Goal: Information Seeking & Learning: Learn about a topic

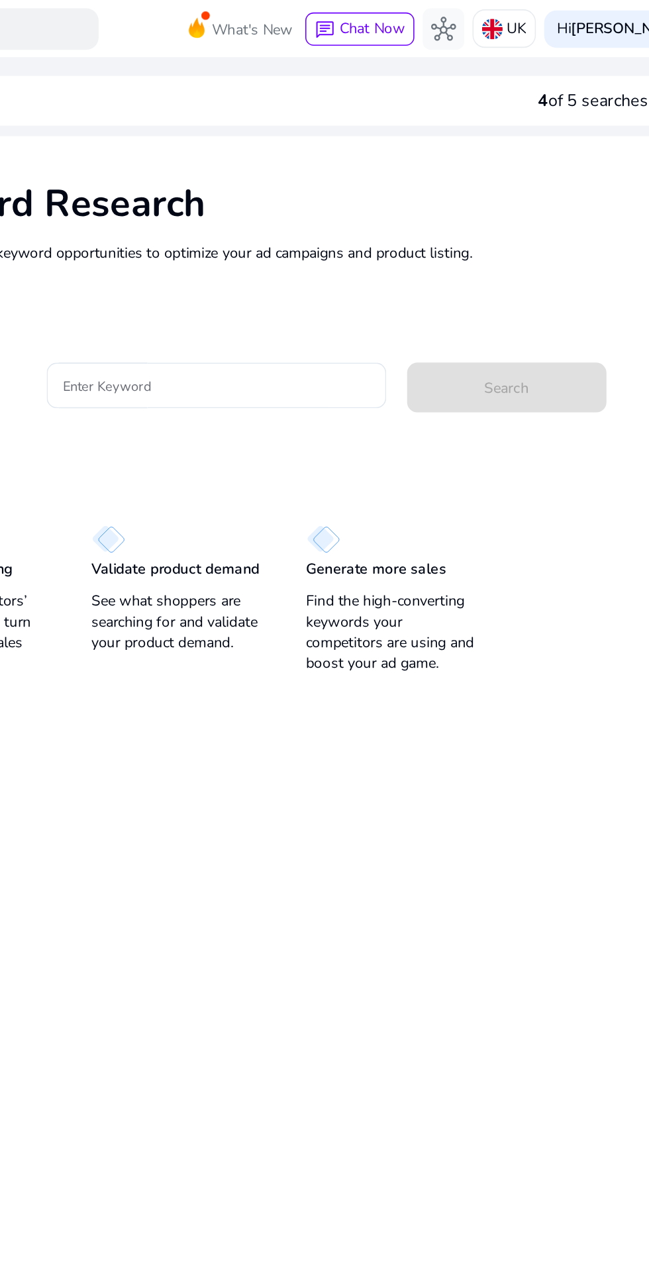
click at [494, 16] on p "UK" at bounding box center [500, 18] width 13 height 23
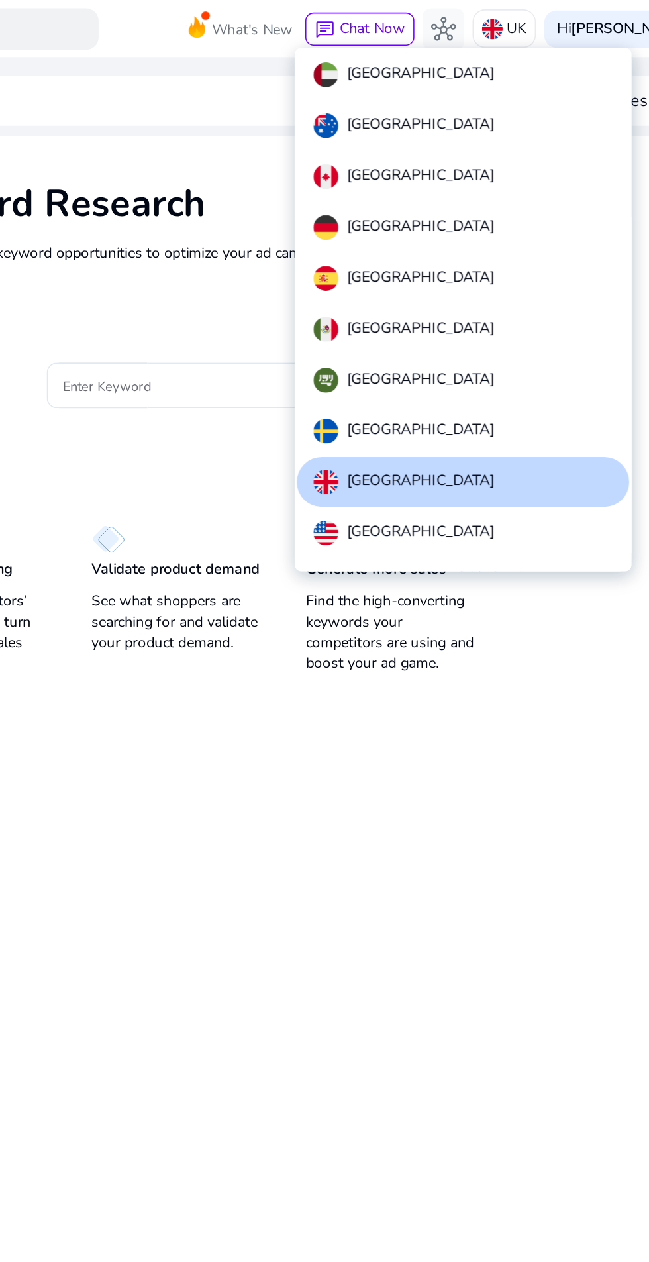
scroll to position [15, 0]
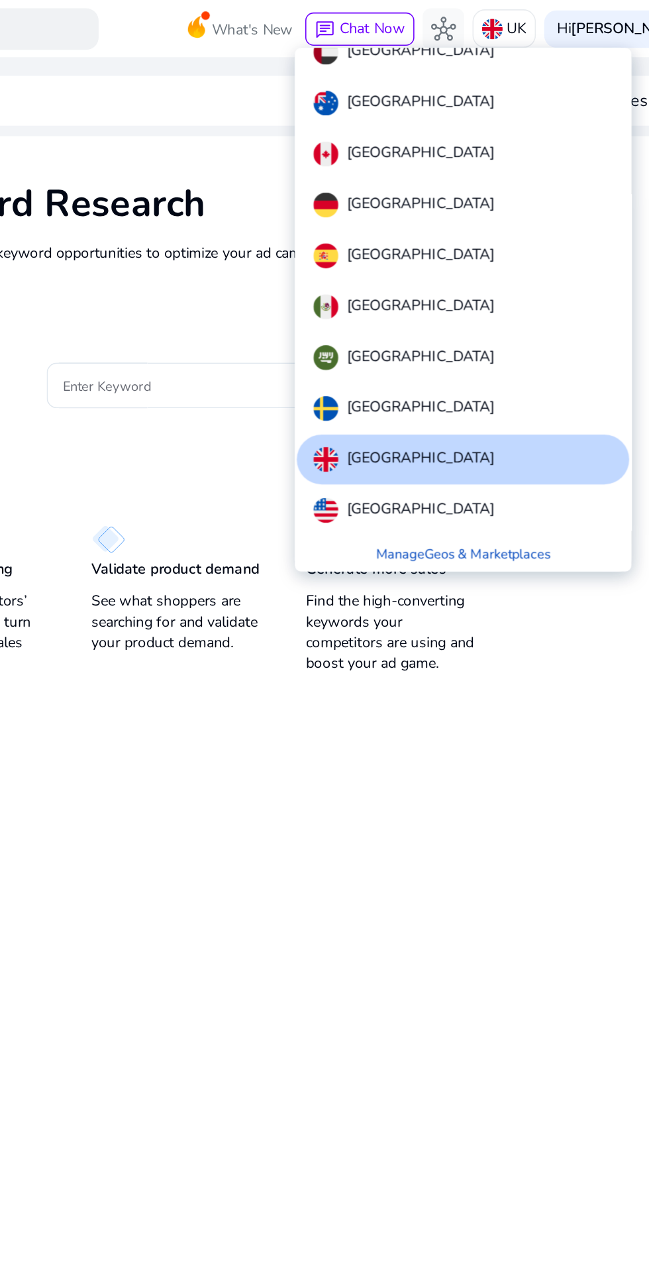
click at [498, 37] on div "[GEOGRAPHIC_DATA]" at bounding box center [466, 33] width 212 height 32
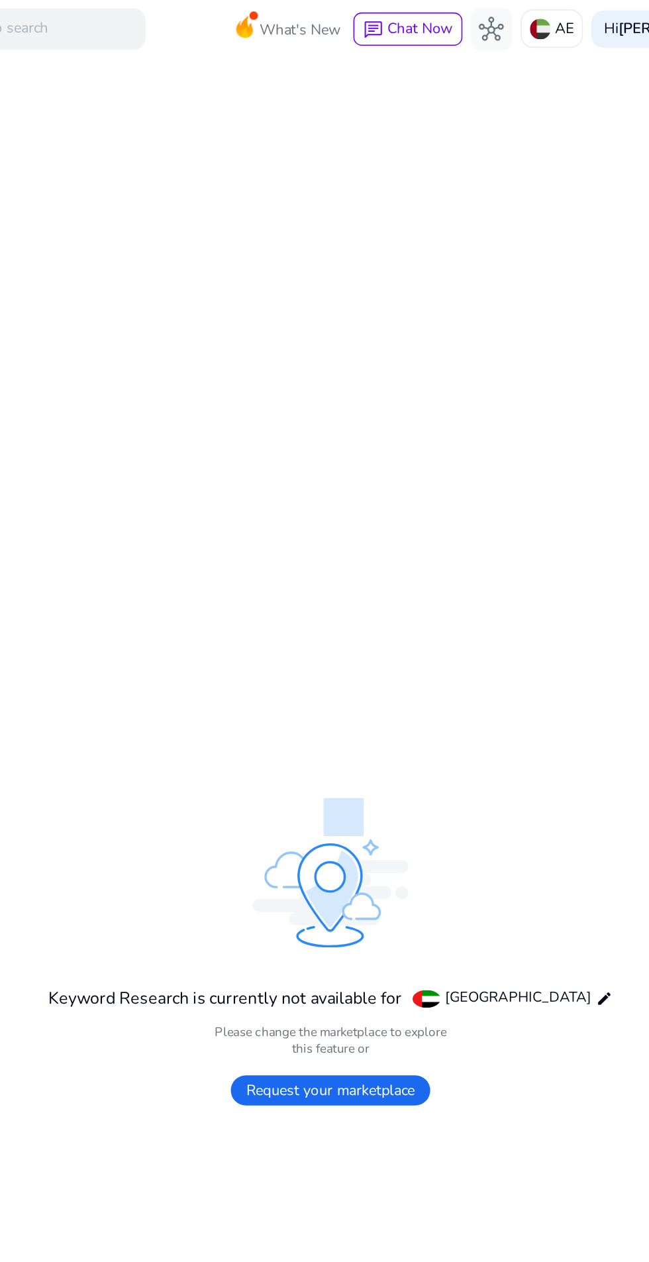
click at [472, 23] on div "AE" at bounding box center [492, 18] width 40 height 25
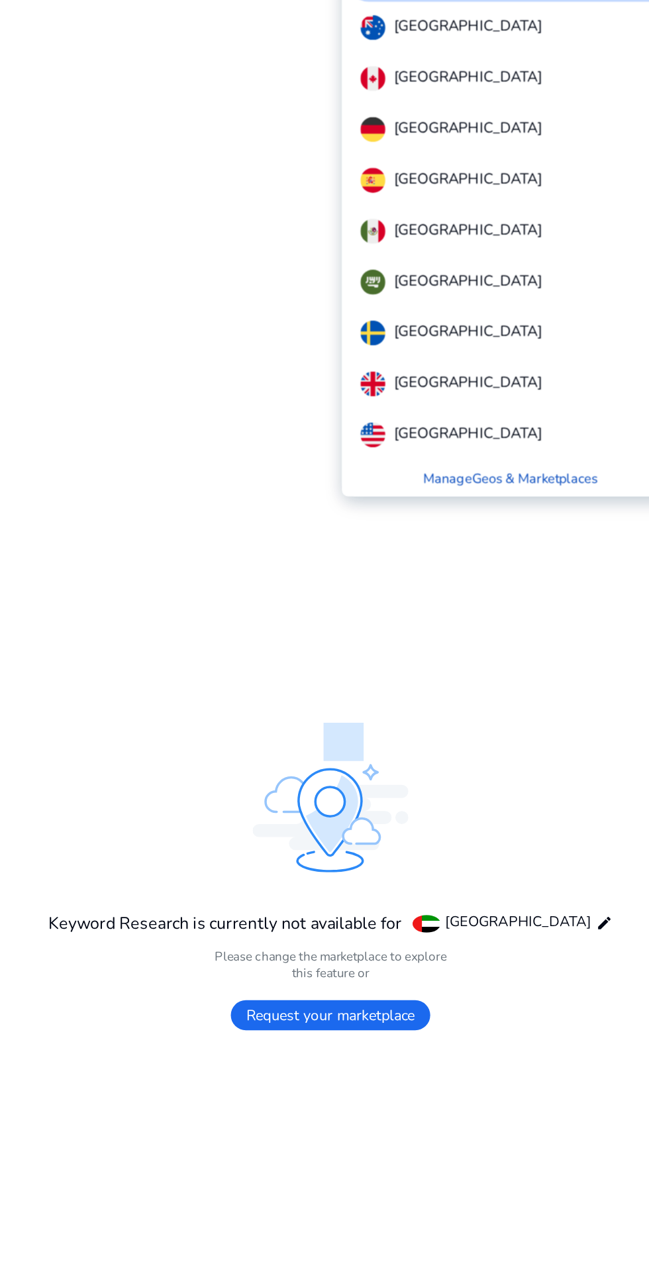
click at [447, 319] on p "[GEOGRAPHIC_DATA]" at bounding box center [439, 325] width 94 height 16
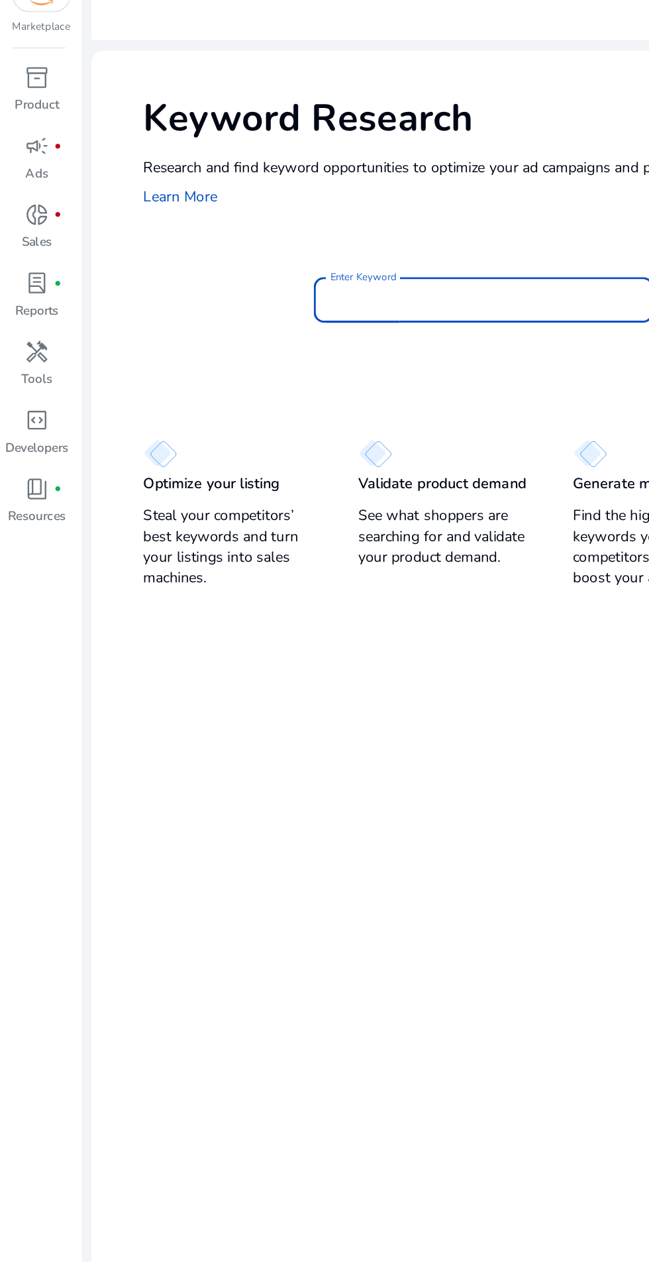
paste input "**********"
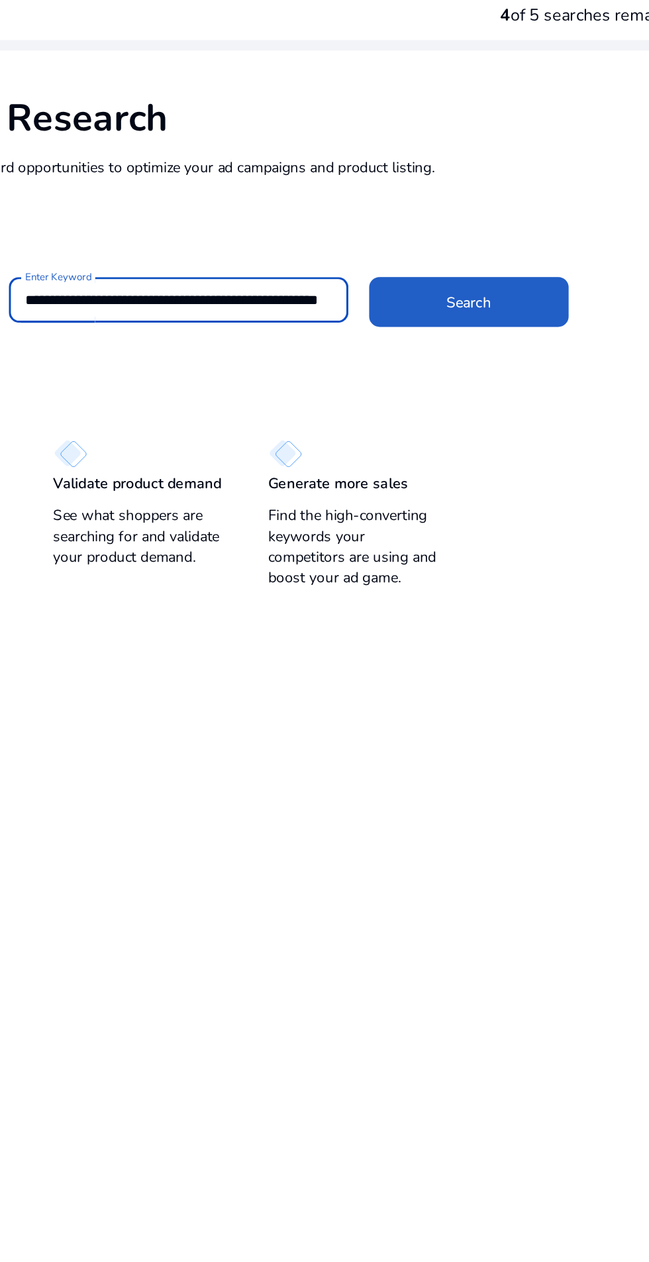
type input "**********"
click at [495, 251] on span "Search" at bounding box center [493, 247] width 28 height 14
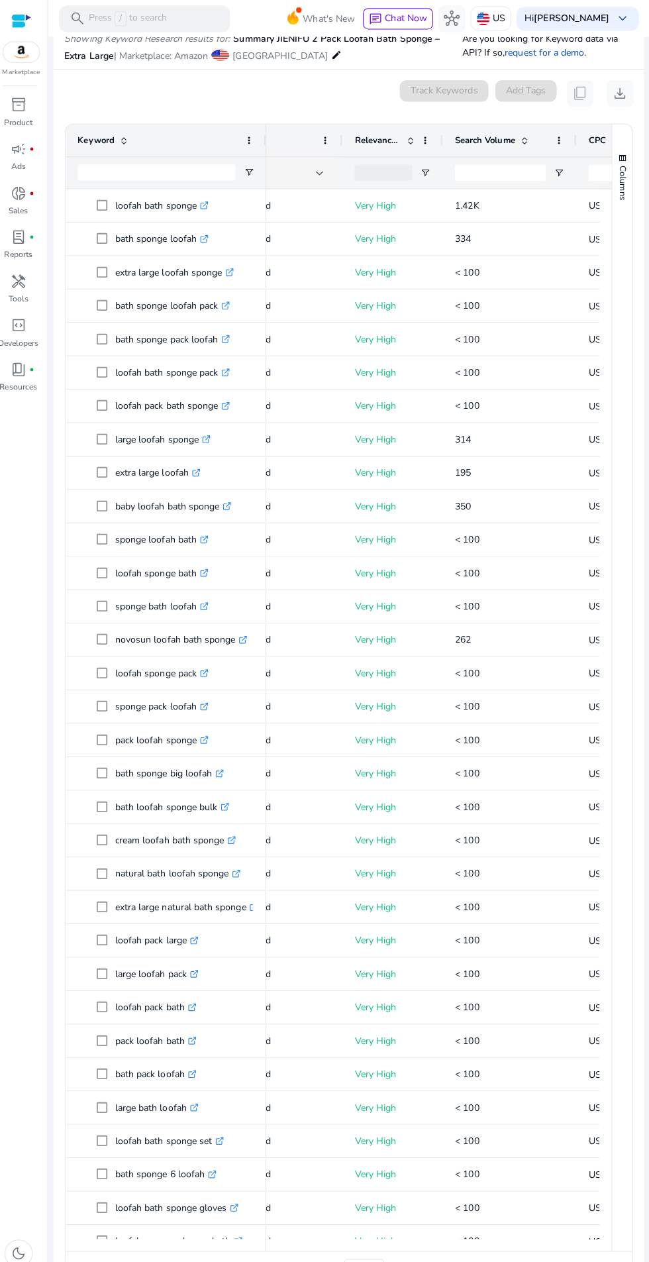
scroll to position [0, 290]
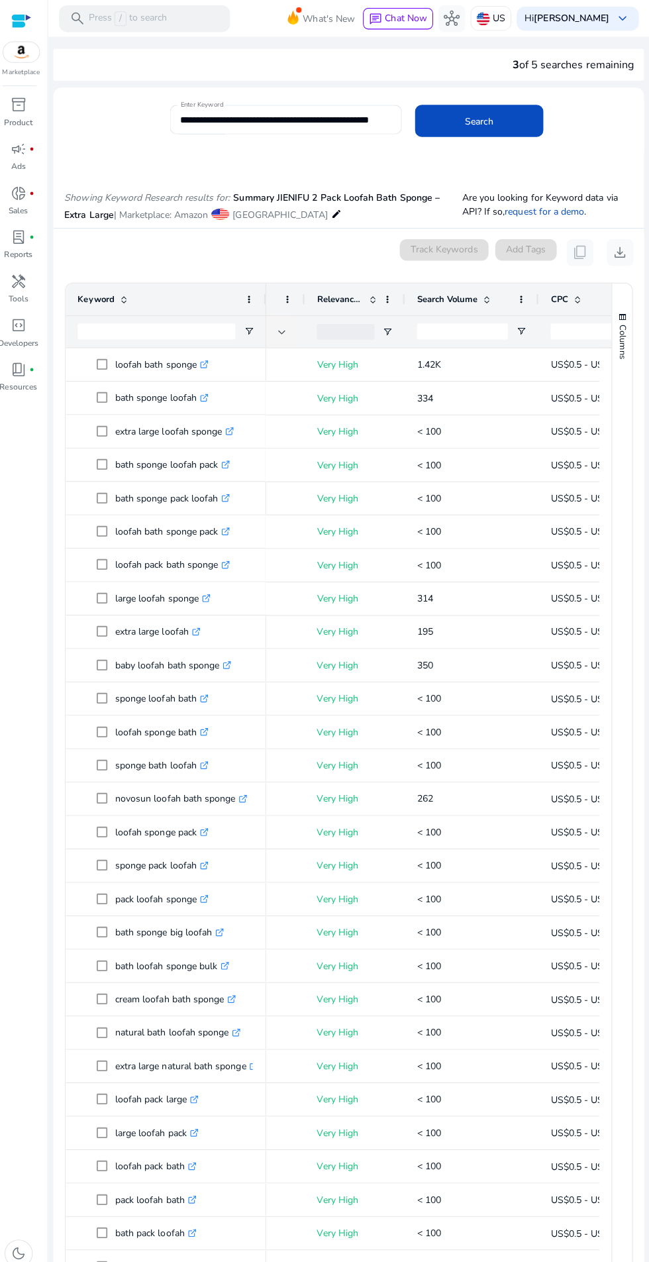
click at [621, 251] on span "download" at bounding box center [620, 250] width 16 height 16
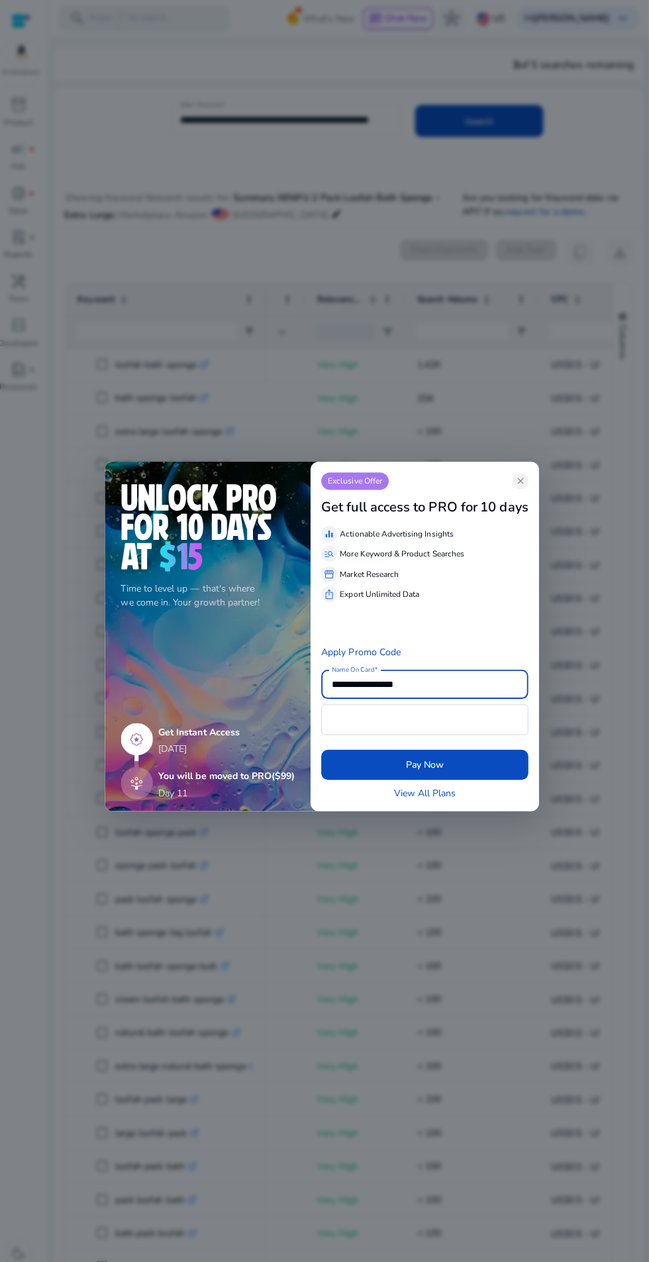
click at [598, 633] on div at bounding box center [324, 631] width 649 height 1262
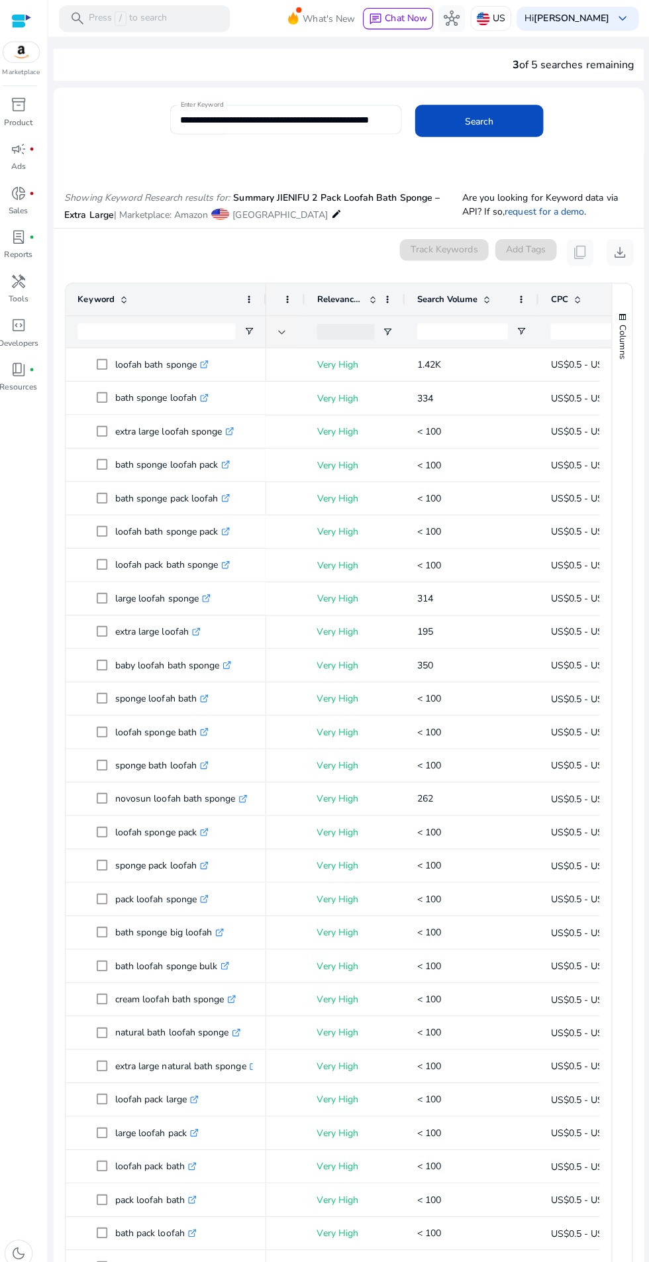
click at [617, 250] on span "download" at bounding box center [620, 250] width 16 height 16
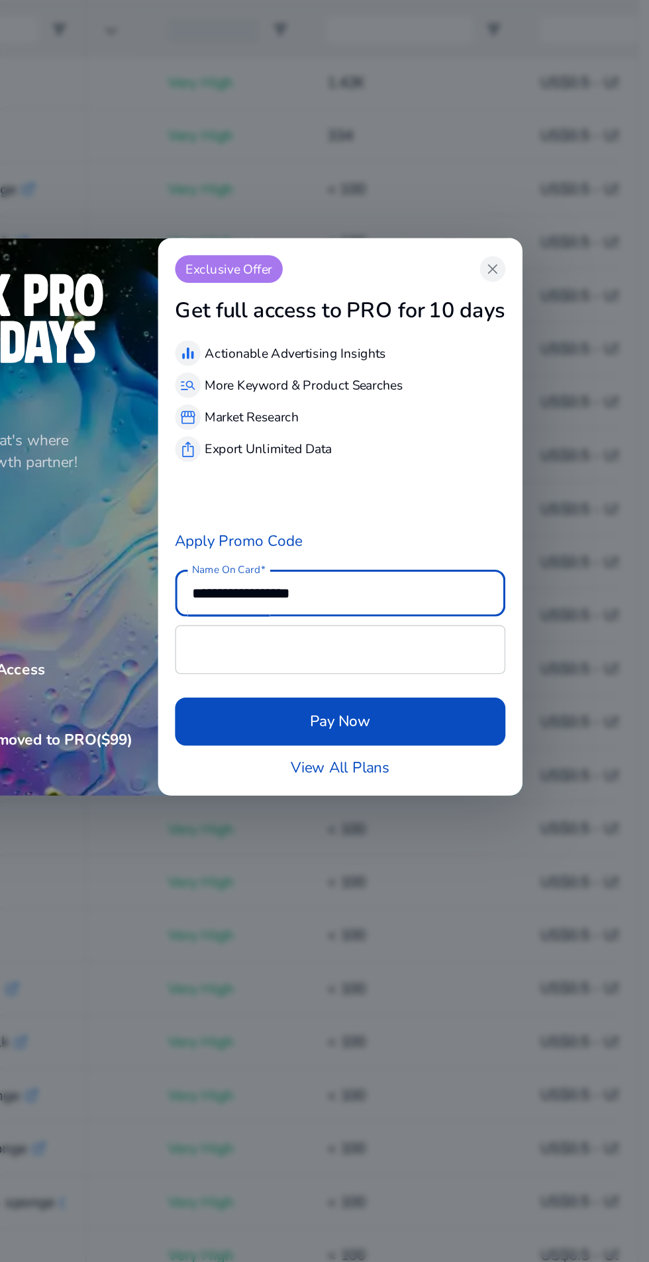
click at [523, 478] on span "close" at bounding box center [521, 477] width 11 height 11
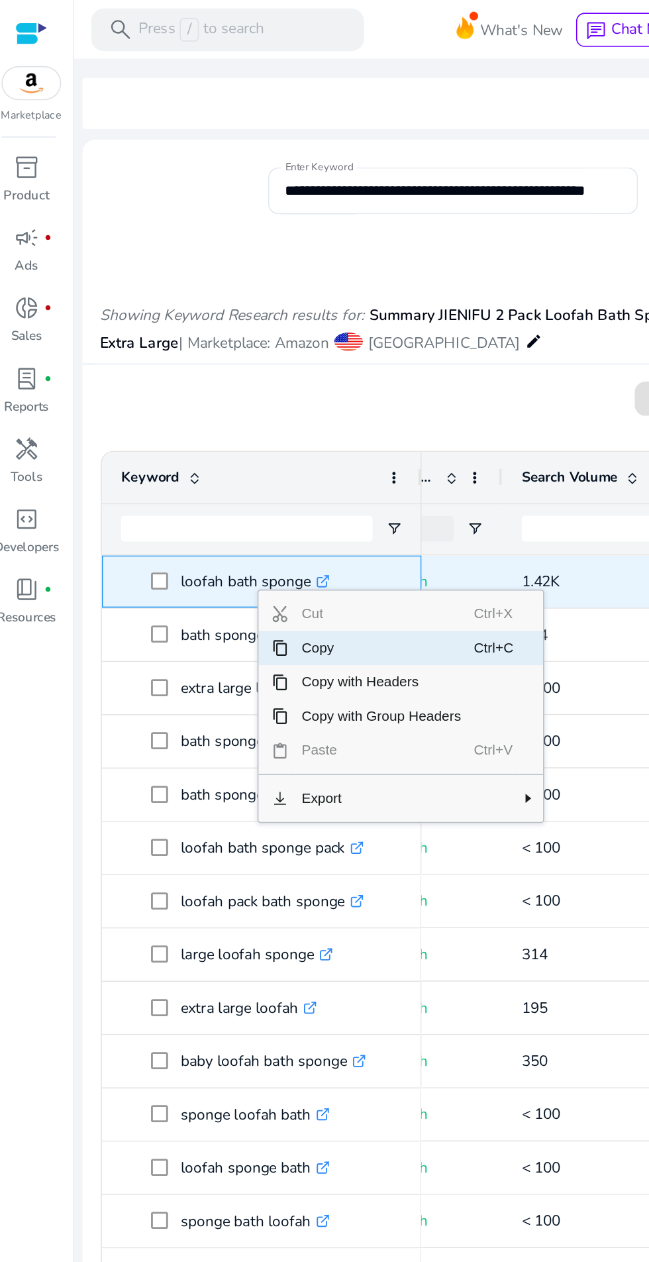
click at [308, 401] on span "Ctrl+C" at bounding box center [315, 402] width 28 height 21
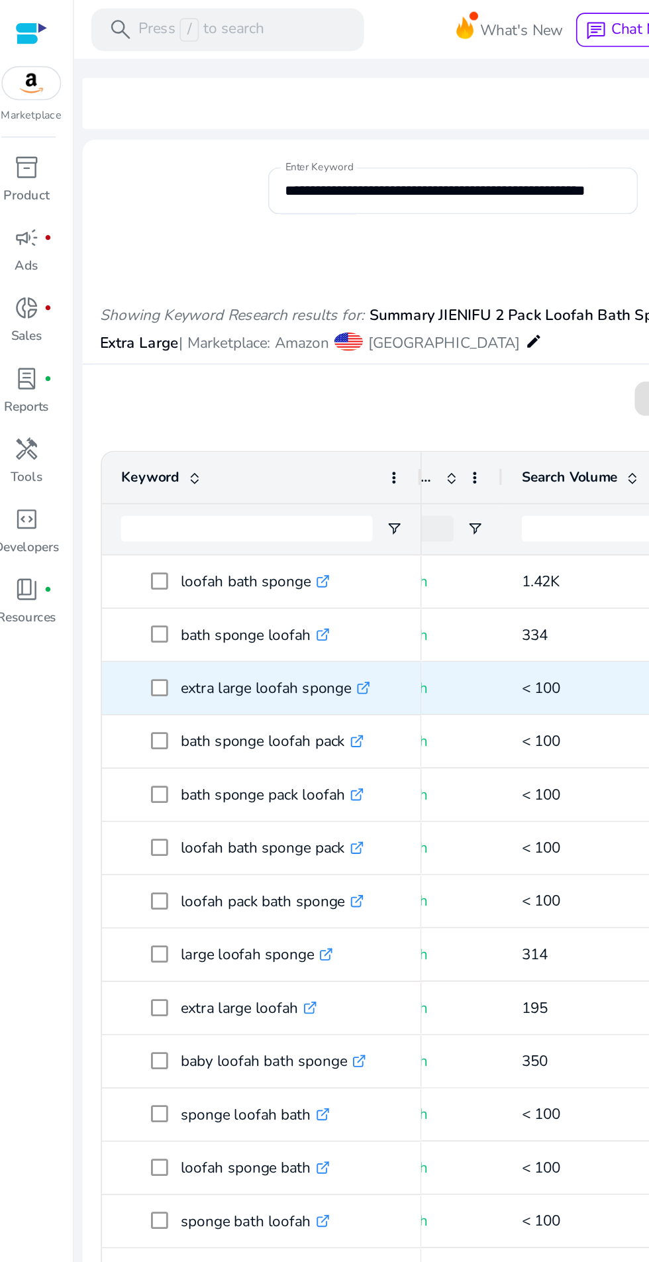
click at [215, 254] on div "0 keyword(s) selected Track Keywords Add Tags content_copy download" at bounding box center [351, 250] width 564 height 27
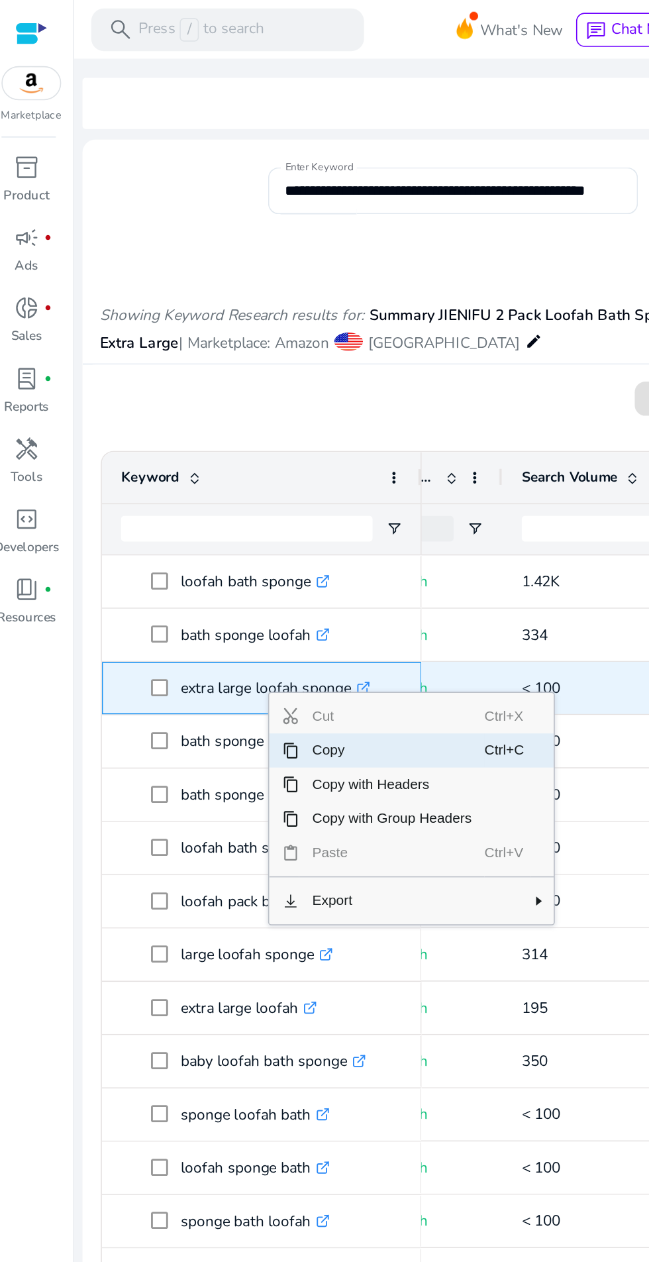
click at [282, 491] on span "Copy with Headers" at bounding box center [250, 487] width 115 height 21
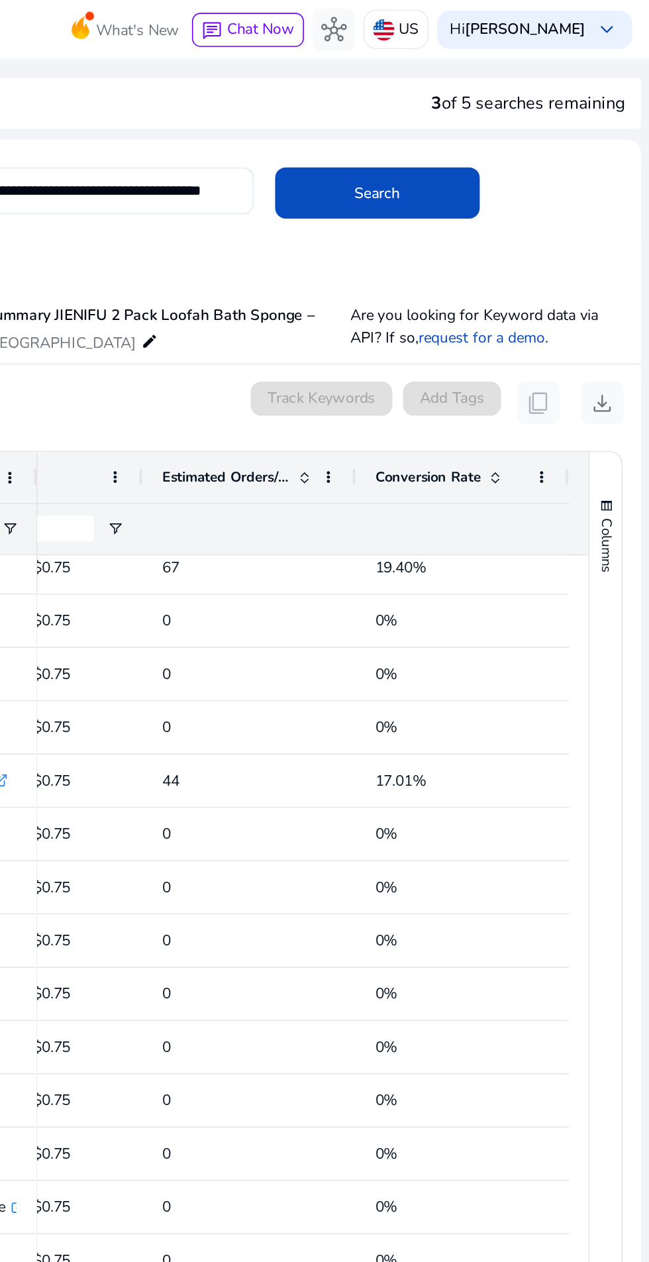
scroll to position [323, 0]
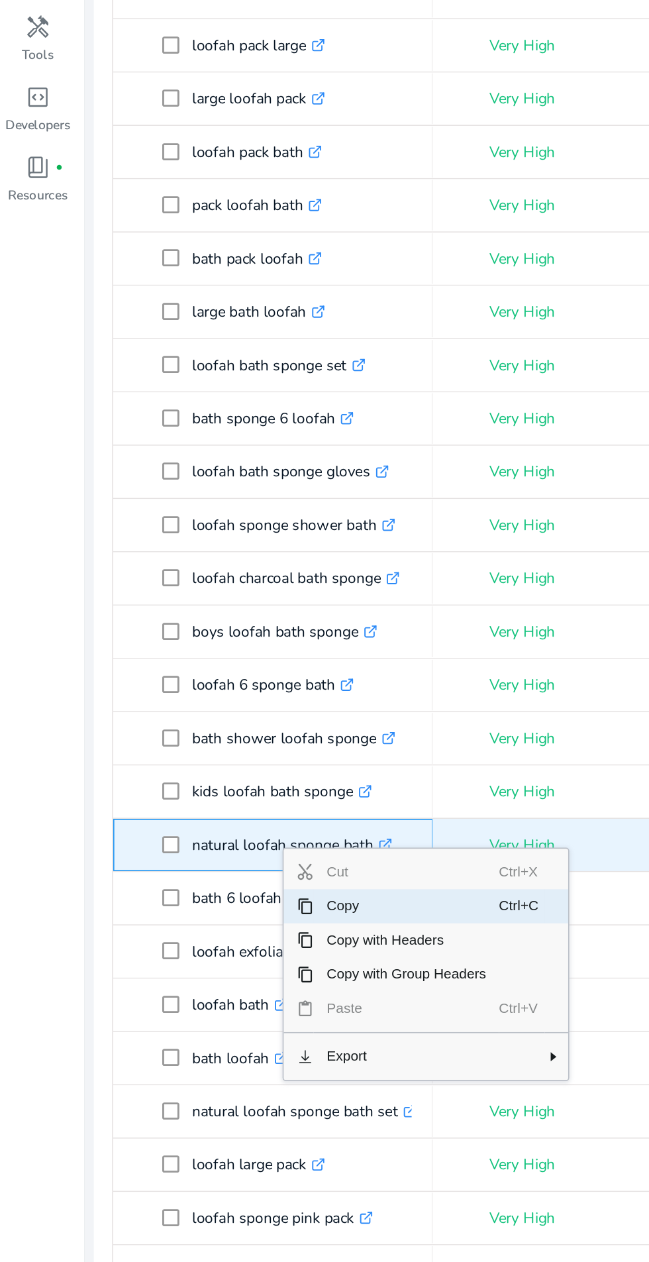
click at [265, 846] on span "Copy with Headers" at bounding box center [252, 846] width 115 height 21
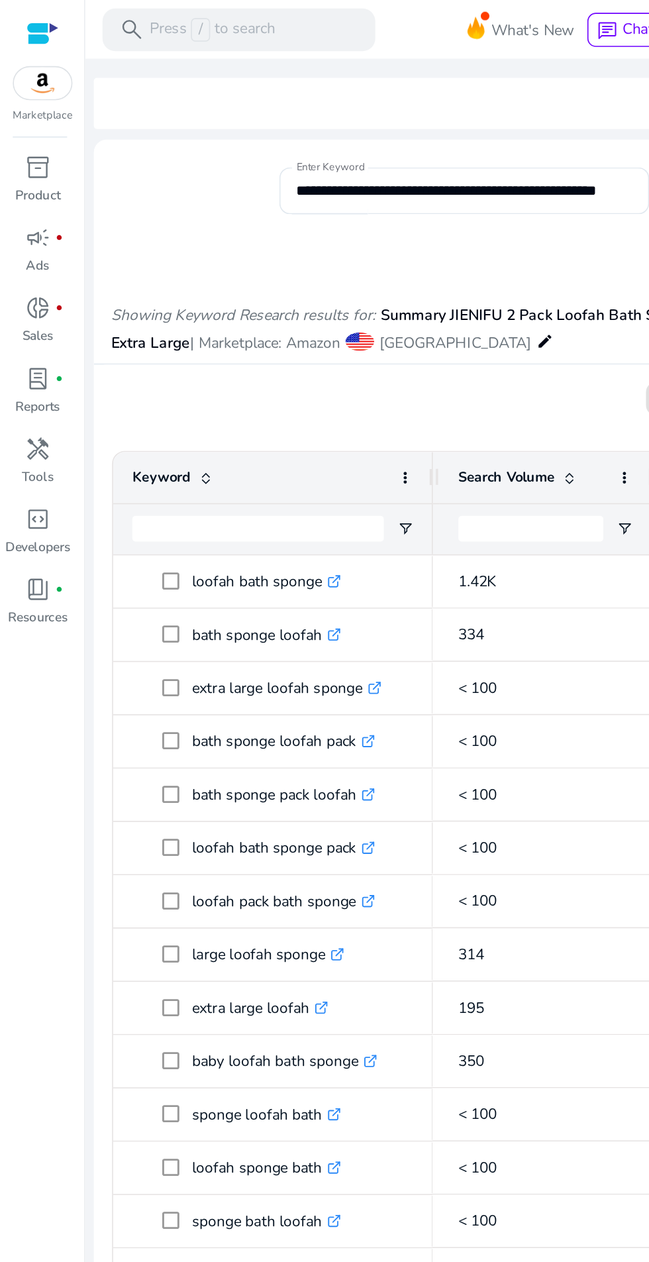
click at [33, 281] on div "handyman" at bounding box center [23, 278] width 37 height 21
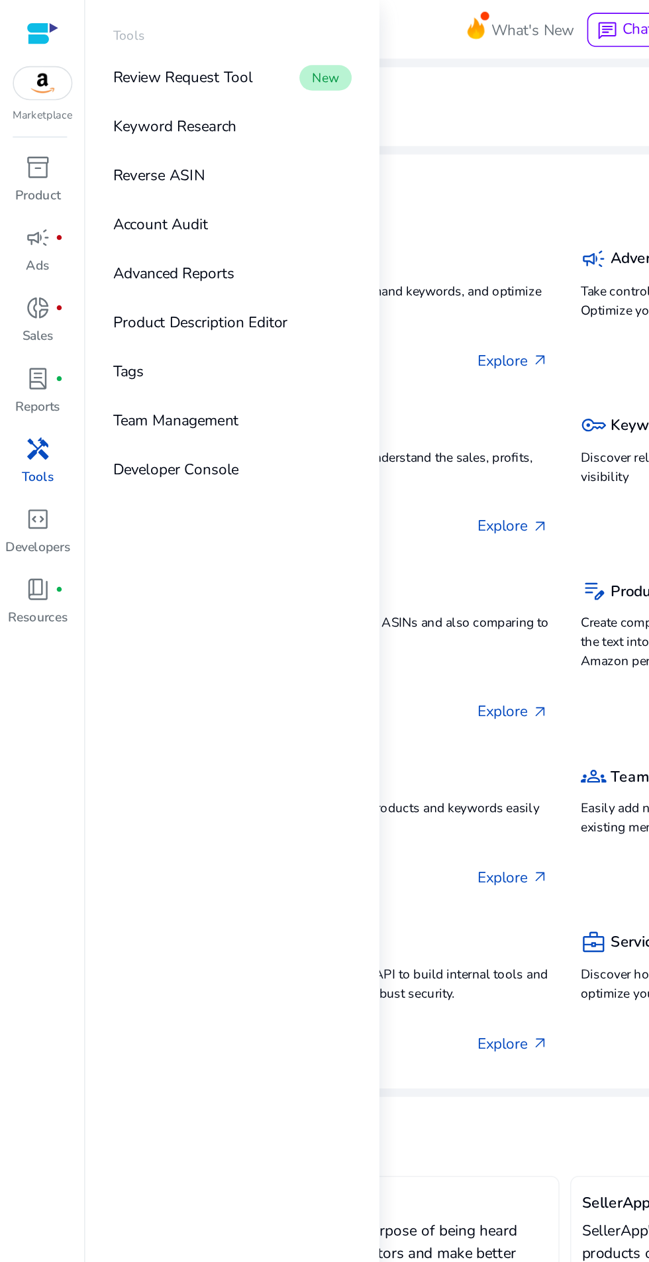
click at [171, 217] on link "Tags" at bounding box center [145, 231] width 170 height 30
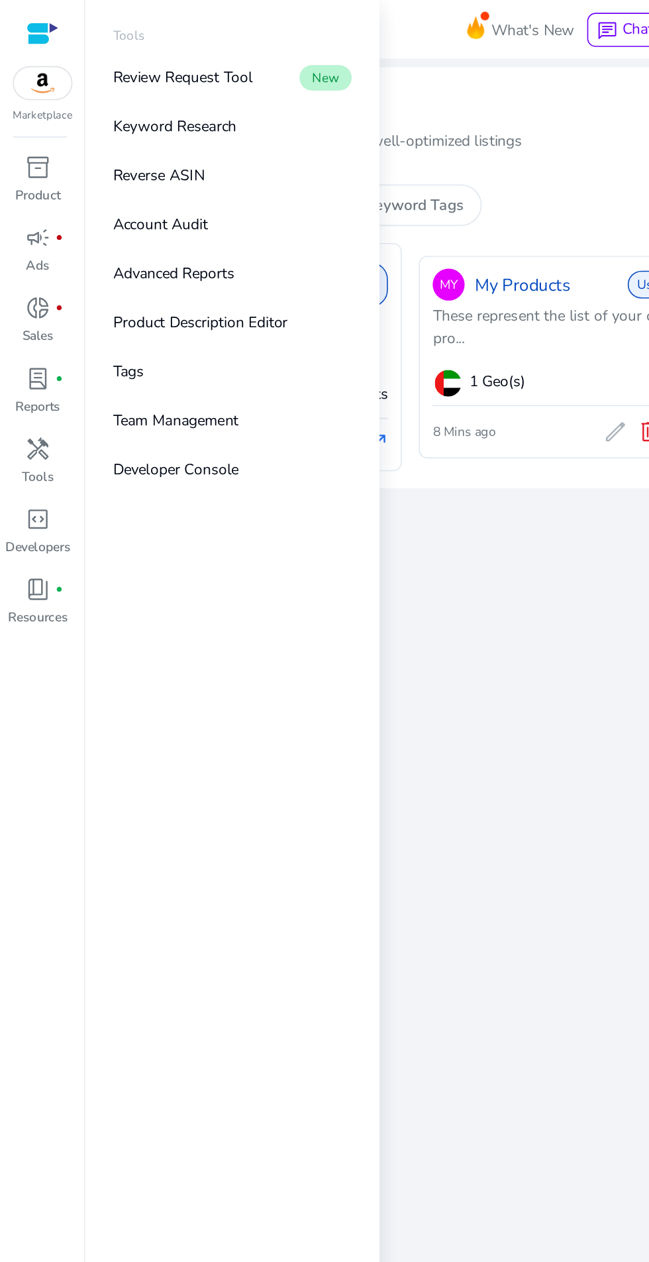
click at [190, 201] on link "Product Description Editor" at bounding box center [145, 201] width 170 height 30
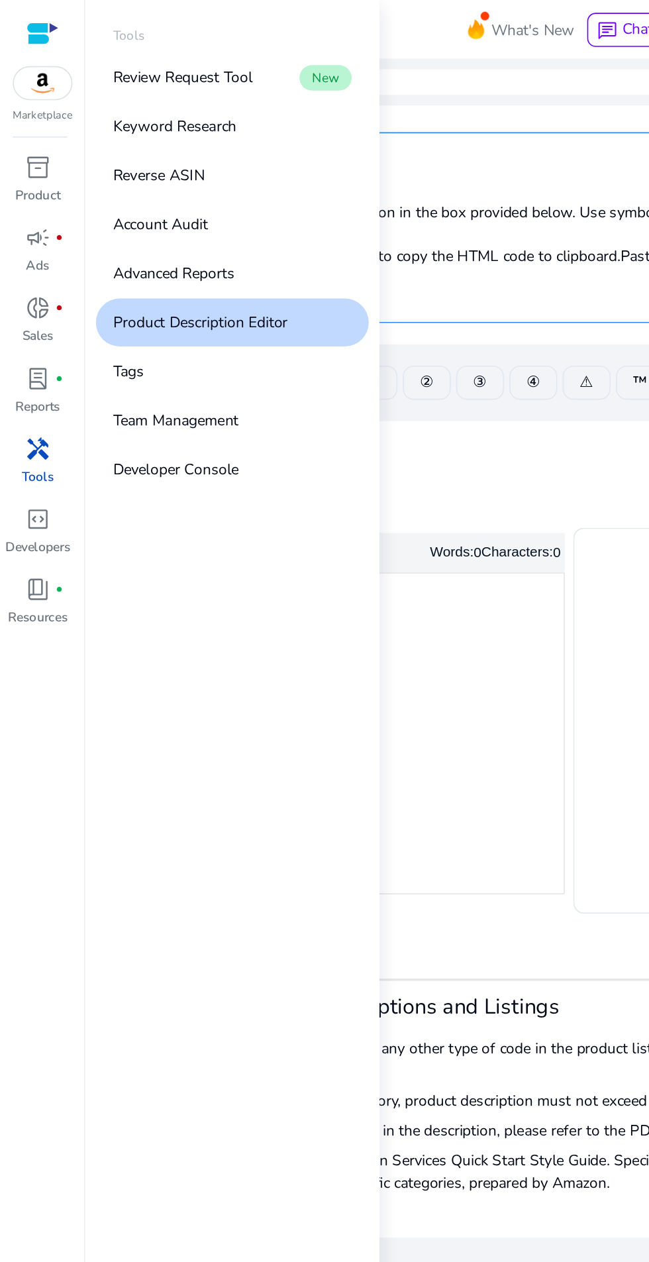
click at [339, 527] on div "Rich Text Editor. Editing area: main. Press Alt+0 for help." at bounding box center [213, 456] width 276 height 200
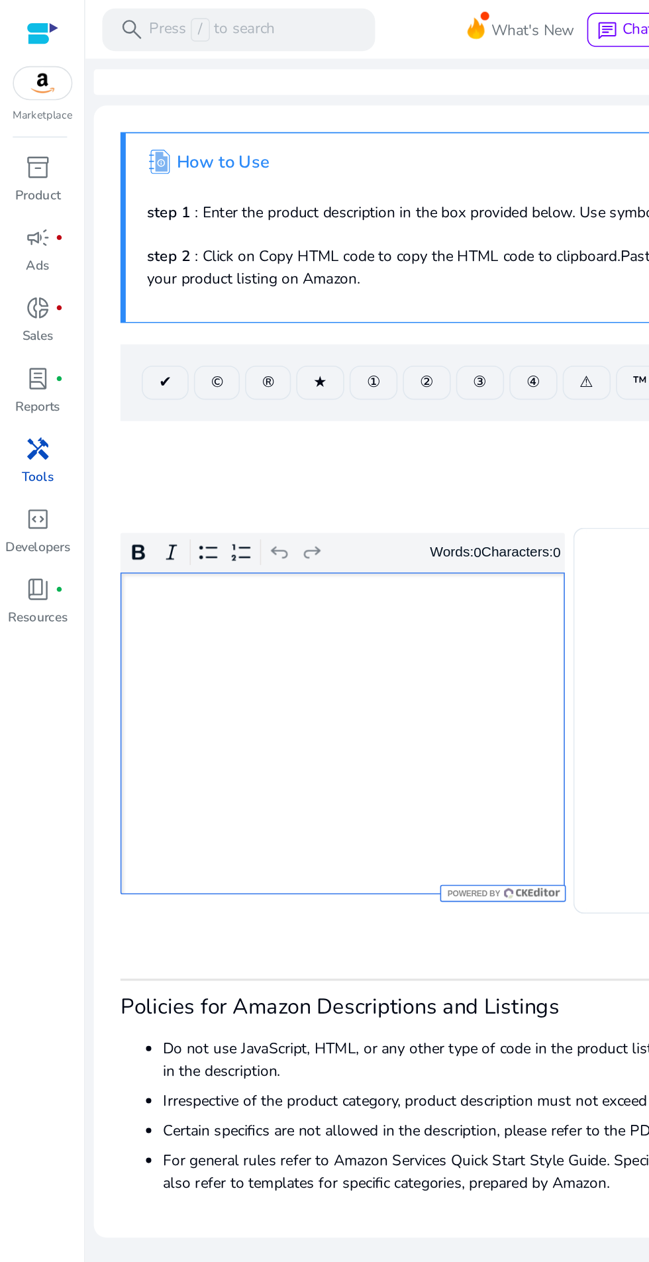
click at [275, 291] on div "Clear Text content_copy" at bounding box center [351, 291] width 553 height 33
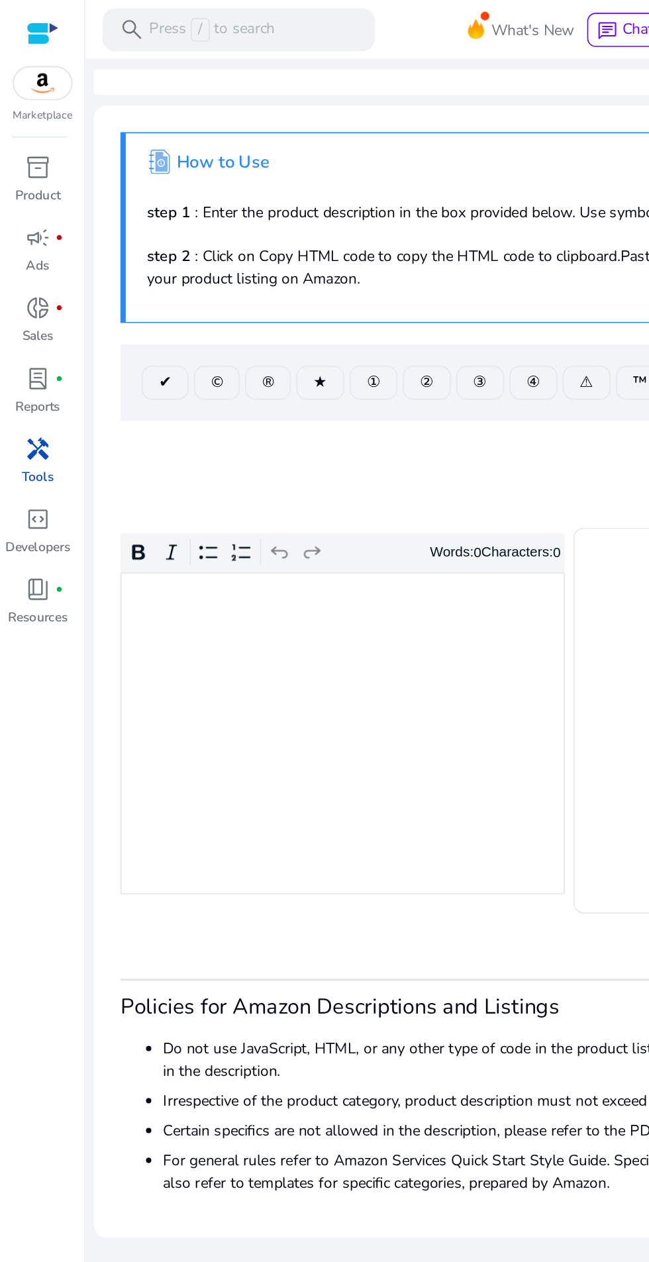
click at [29, 285] on span "handyman" at bounding box center [24, 279] width 16 height 16
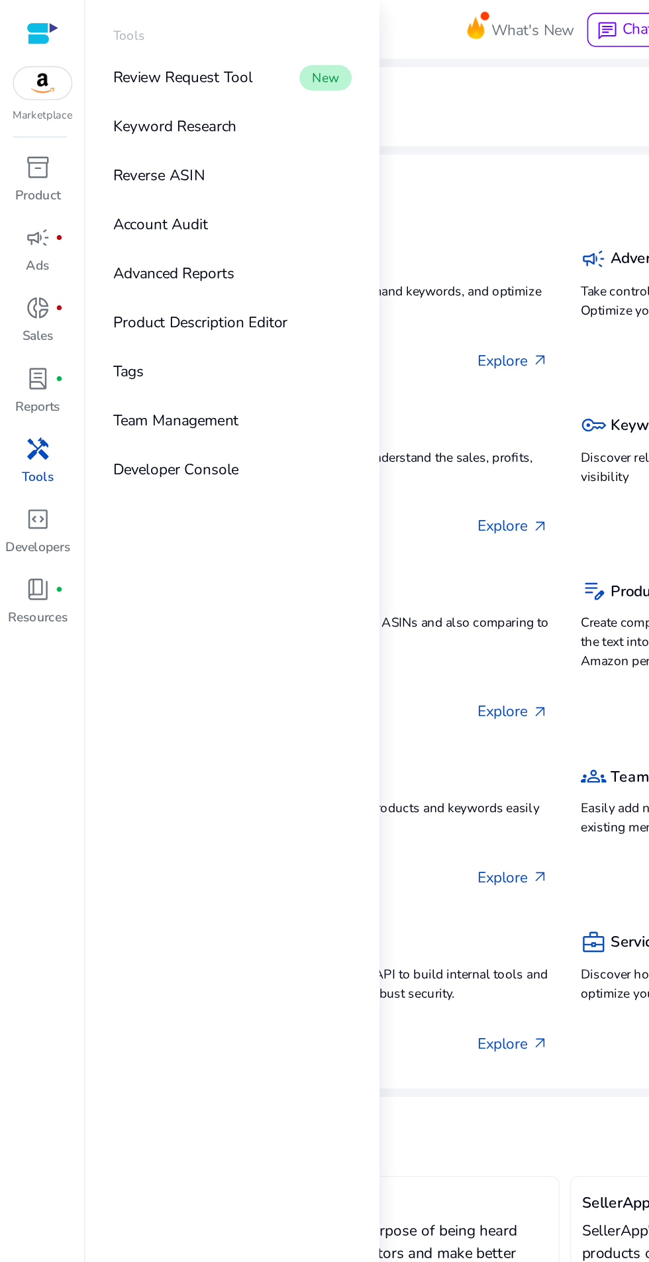
click at [178, 48] on link "Review Request Tool New" at bounding box center [145, 48] width 170 height 30
click at [33, 60] on img at bounding box center [27, 52] width 36 height 20
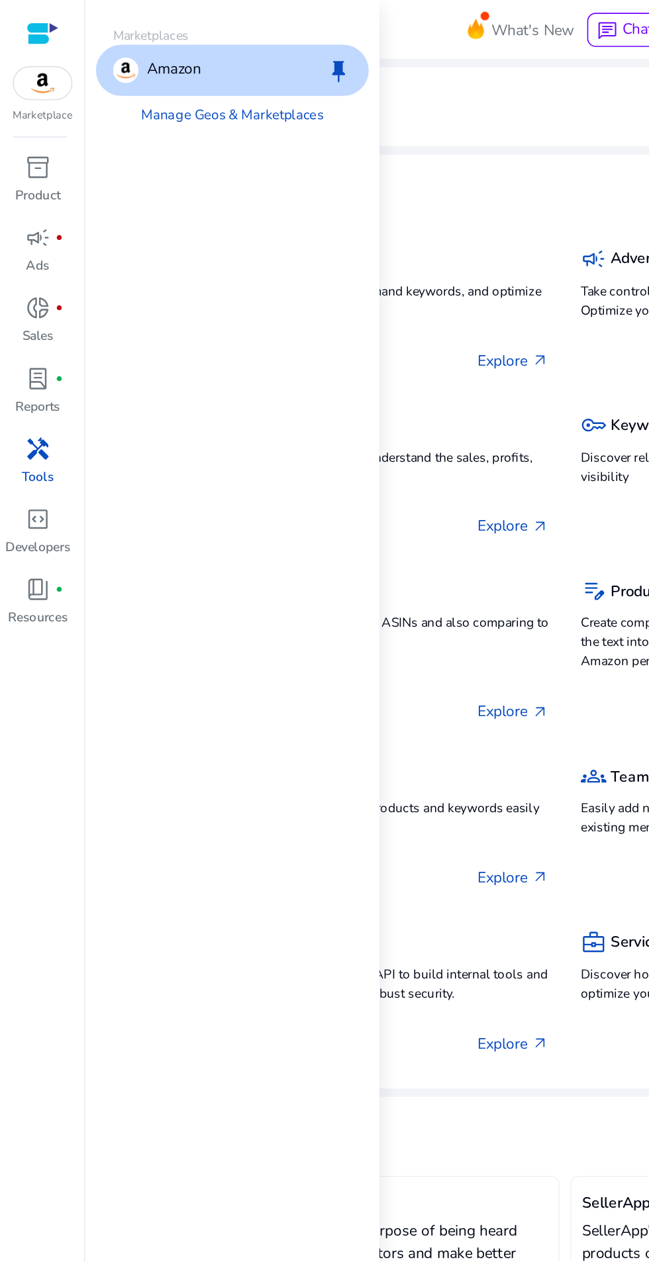
click at [185, 52] on div "Amazon keep" at bounding box center [145, 44] width 170 height 32
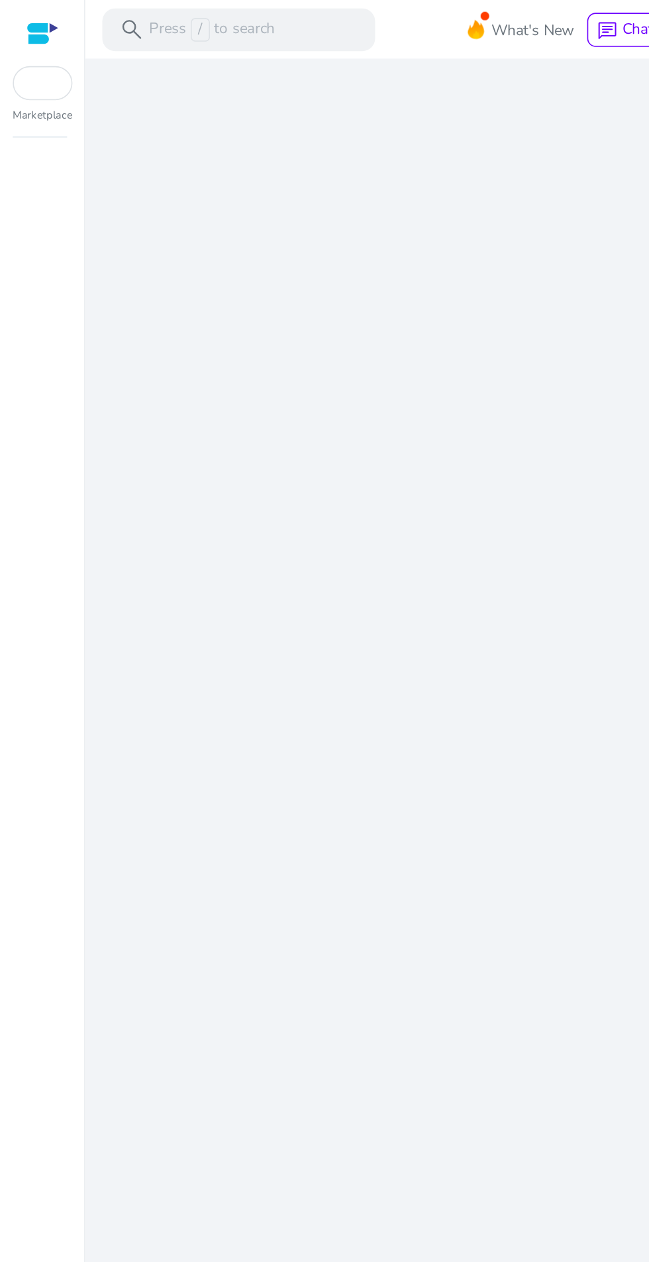
click at [175, 84] on div "We are getting things ready for you..." at bounding box center [351, 649] width 586 height 1226
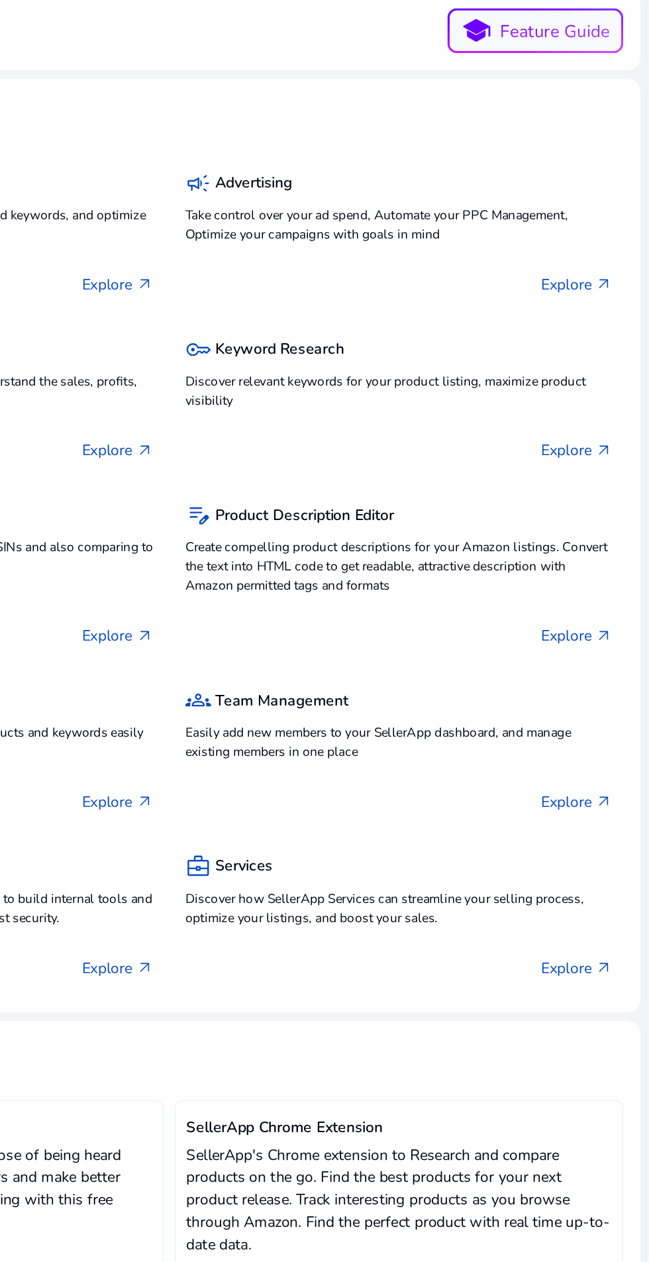
click at [615, 343] on div "key Keyword Research Discover relevant keywords for your product listing, maxim…" at bounding box center [493, 296] width 279 height 97
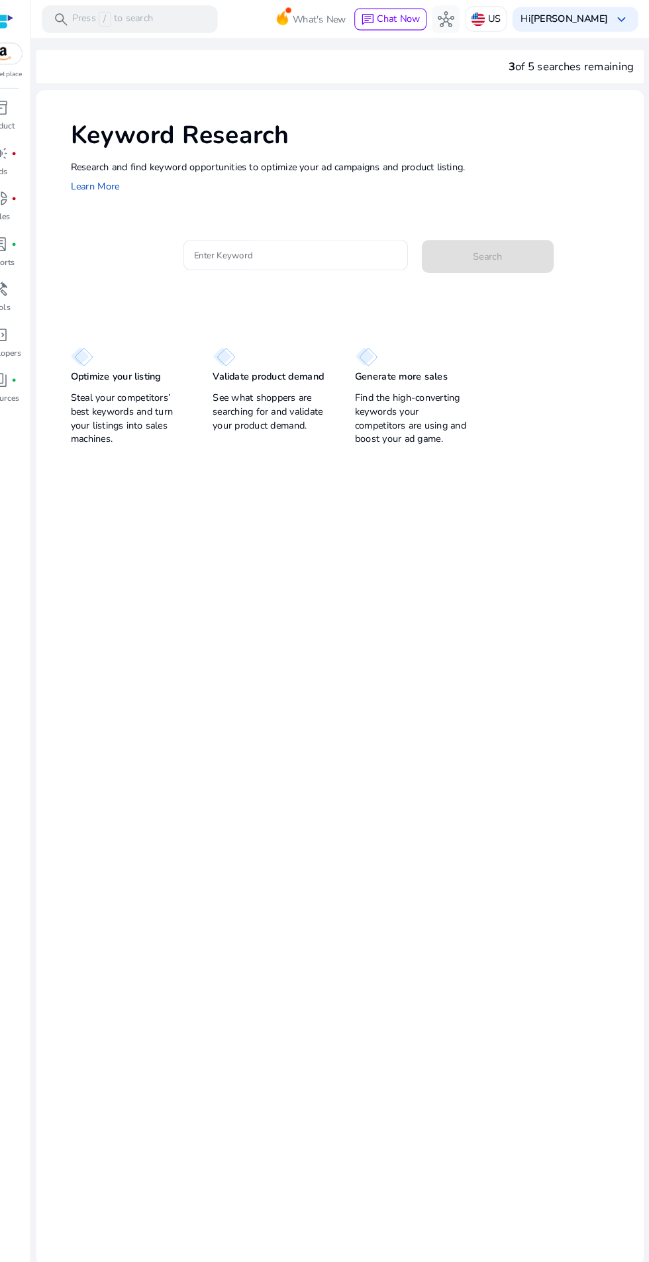
scroll to position [1, 0]
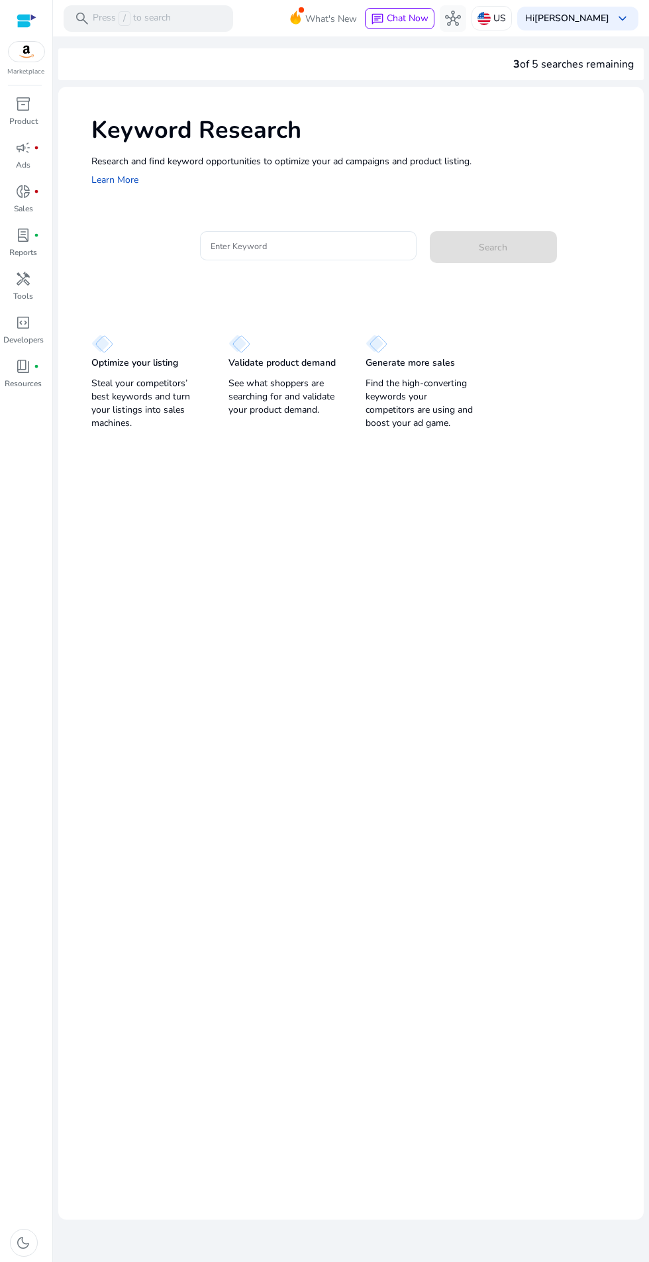
click at [478, 17] on img at bounding box center [484, 18] width 13 height 13
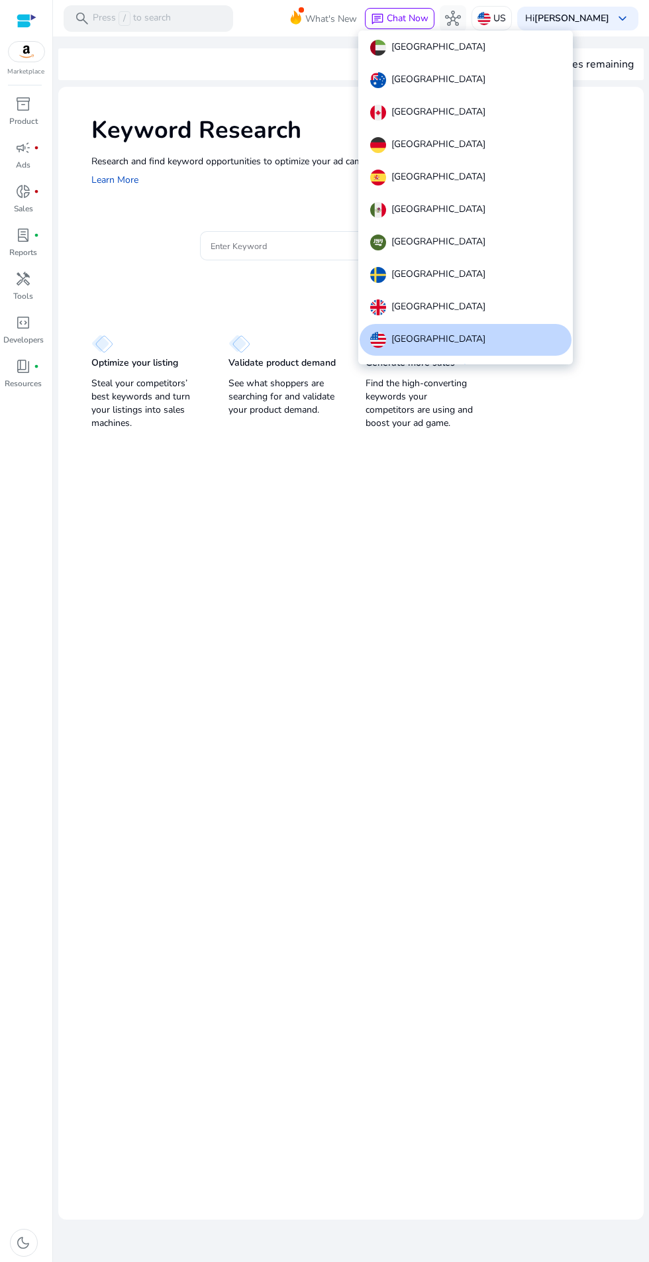
scroll to position [15, 0]
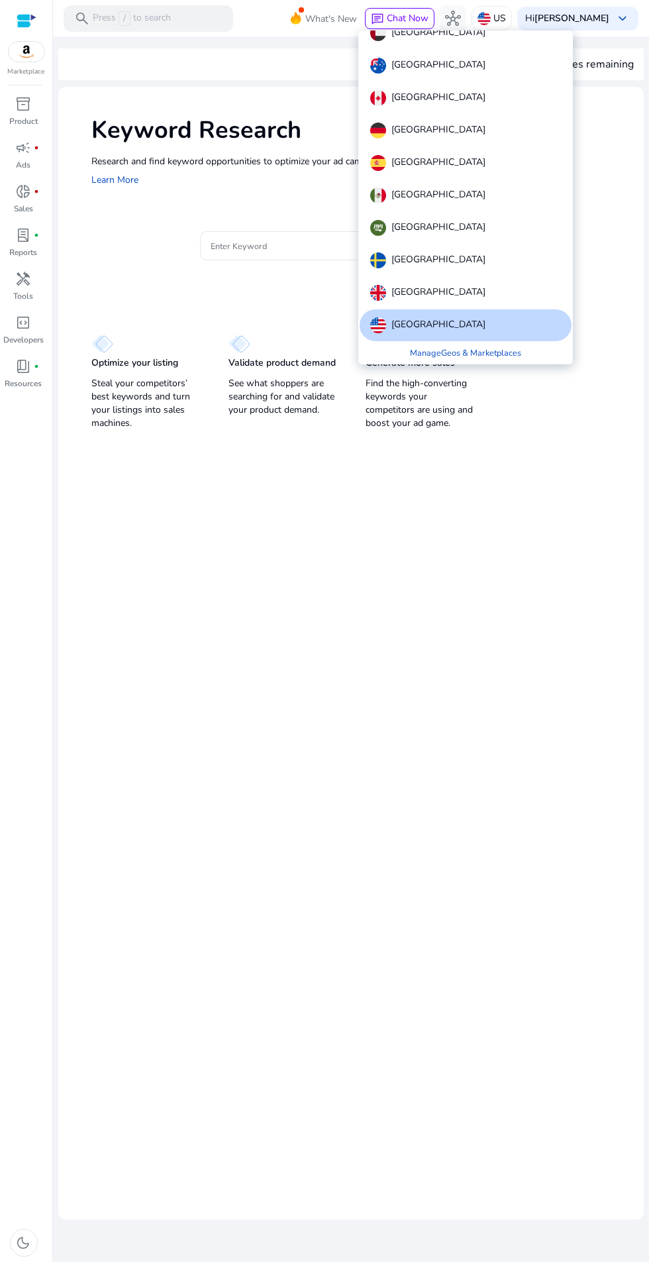
click at [480, 40] on div "[GEOGRAPHIC_DATA]" at bounding box center [466, 33] width 212 height 32
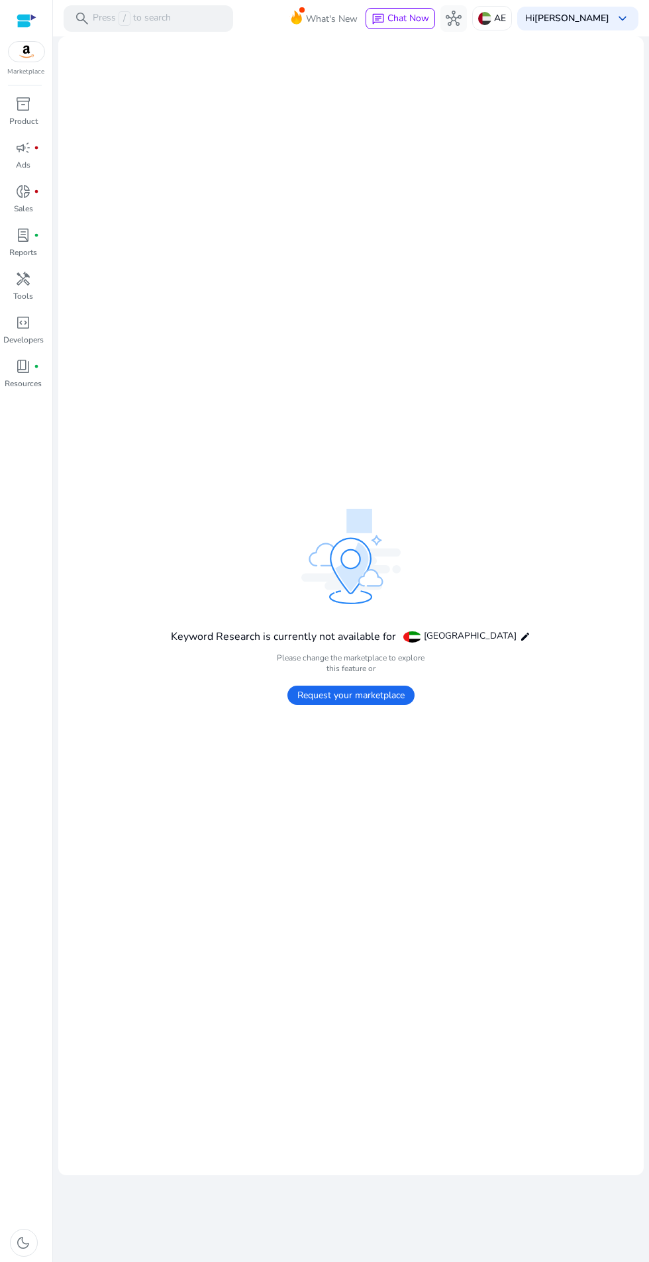
click at [363, 705] on span "Request your marketplace" at bounding box center [351, 695] width 127 height 19
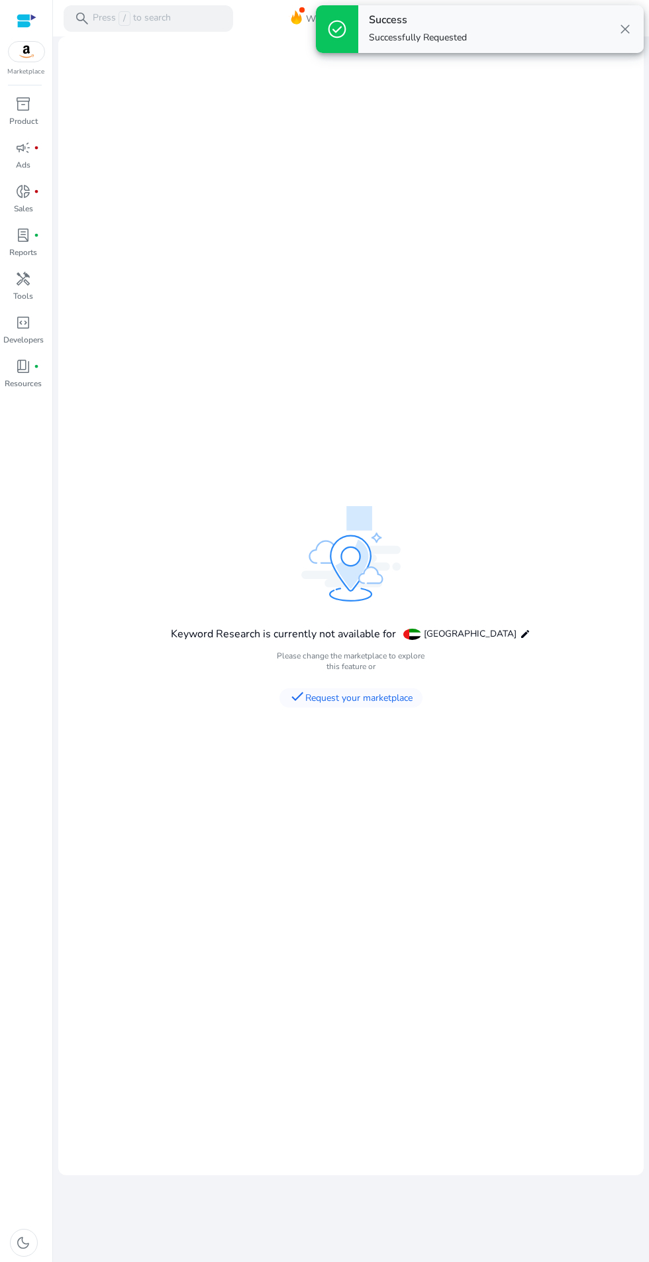
click at [386, 708] on span "check Request your marketplace" at bounding box center [351, 697] width 143 height 19
click at [523, 592] on div "Keyword Research is currently not available for [GEOGRAPHIC_DATA] edit Please c…" at bounding box center [352, 605] width 360 height 199
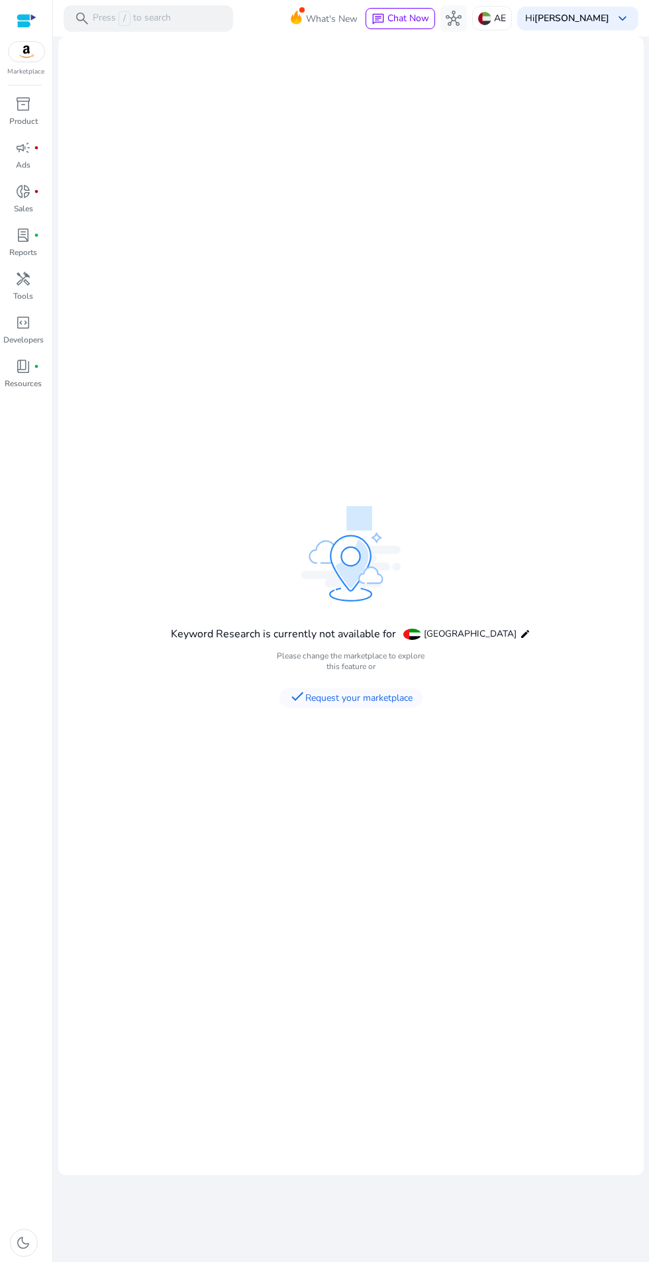
scroll to position [21, 0]
